Goal: Information Seeking & Learning: Stay updated

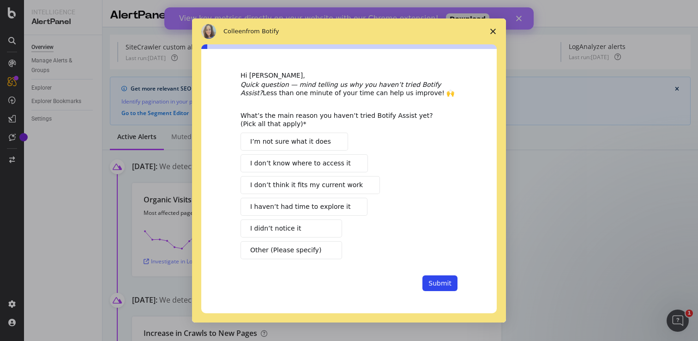
click at [495, 27] on span "Close survey" at bounding box center [493, 31] width 26 height 26
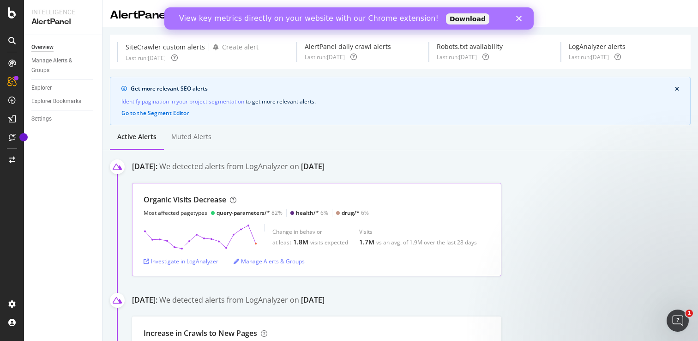
click at [240, 212] on div "query-parameters/*" at bounding box center [243, 213] width 54 height 8
click at [181, 196] on div "Organic Visits Decrease" at bounding box center [185, 199] width 83 height 11
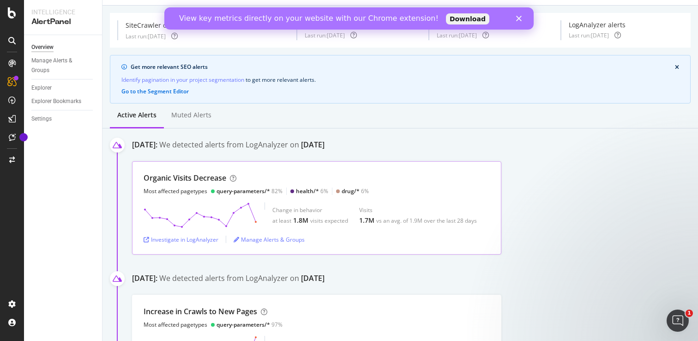
scroll to position [21, 0]
